Goal: Task Accomplishment & Management: Use online tool/utility

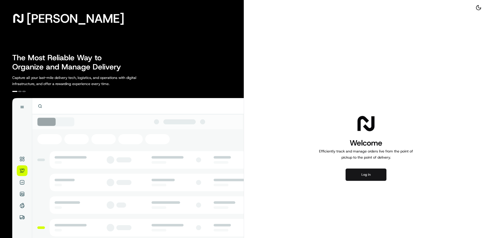
click at [375, 173] on button "Log in" at bounding box center [366, 174] width 41 height 12
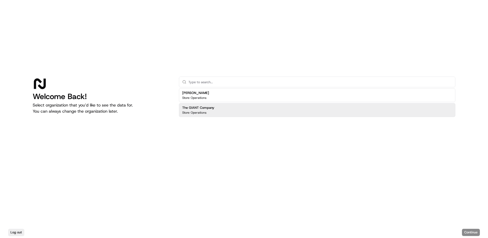
click at [202, 109] on h2 "The GIANT Company" at bounding box center [198, 107] width 32 height 5
click at [472, 233] on button "Continue" at bounding box center [471, 232] width 18 height 7
